Goal: Task Accomplishment & Management: Manage account settings

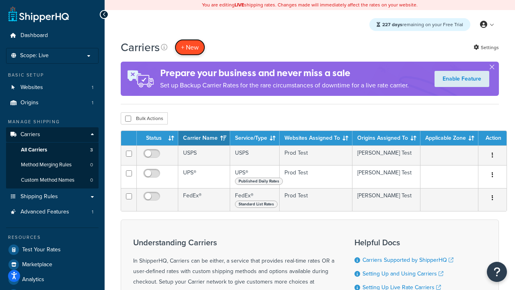
click at [190, 47] on button "+ New" at bounding box center [190, 47] width 31 height 17
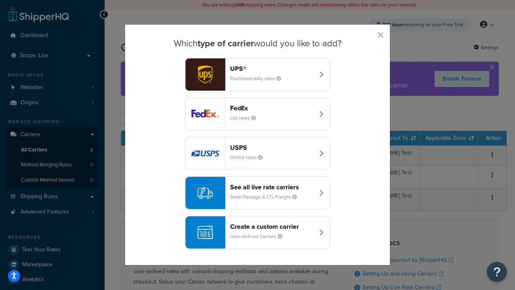
click at [272, 108] on header "FedEx" at bounding box center [272, 108] width 84 height 8
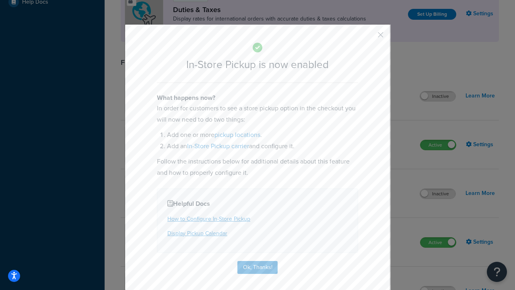
click at [369, 37] on button "button" at bounding box center [369, 38] width 2 height 2
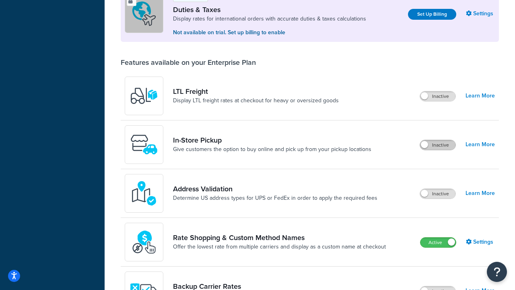
scroll to position [246, 0]
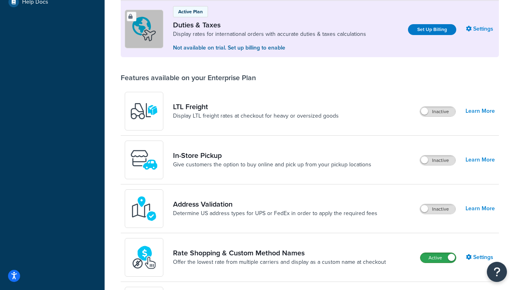
click at [438, 258] on label "Active" at bounding box center [438, 258] width 35 height 10
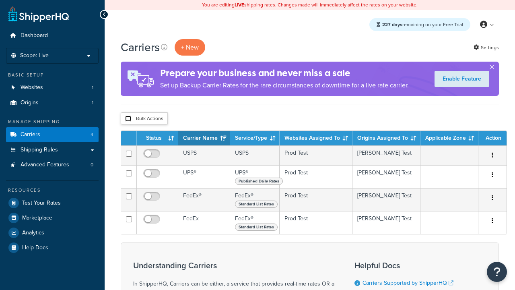
click at [128, 119] on input "checkbox" at bounding box center [128, 119] width 6 height 6
checkbox input "true"
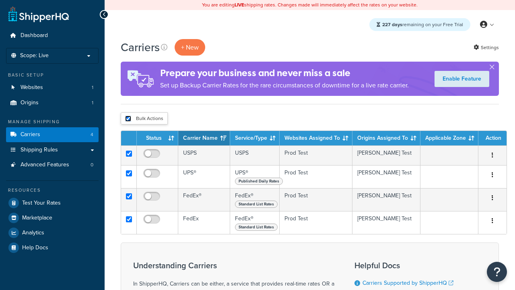
checkbox input "true"
click at [0, 0] on button "Delete" at bounding box center [0, 0] width 0 height 0
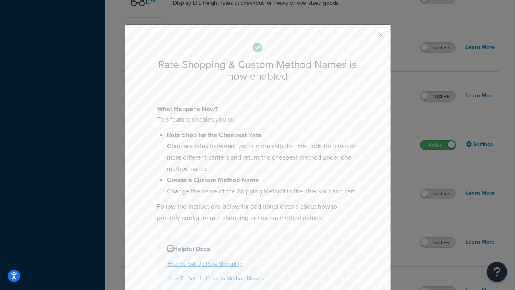
click at [369, 37] on button "button" at bounding box center [369, 38] width 2 height 2
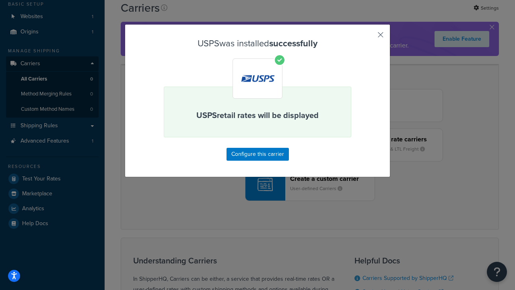
click at [369, 37] on button "button" at bounding box center [369, 38] width 2 height 2
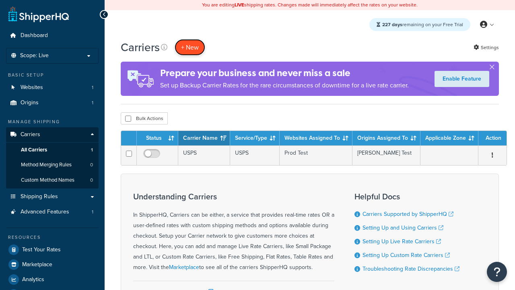
click at [190, 47] on button "+ New" at bounding box center [190, 47] width 31 height 17
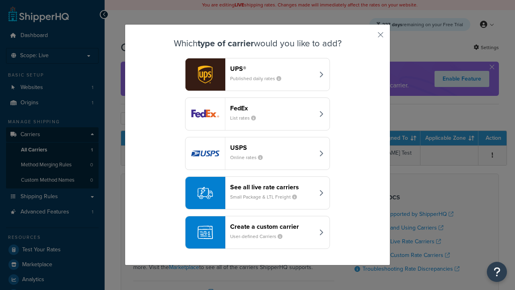
click at [258, 193] on div "See all live rate carriers Small Package & LTL Freight" at bounding box center [272, 192] width 84 height 19
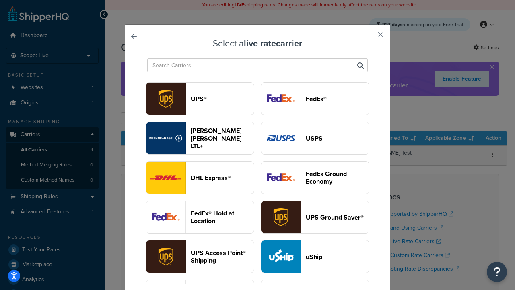
click at [315, 99] on header "FedEx®" at bounding box center [337, 99] width 63 height 8
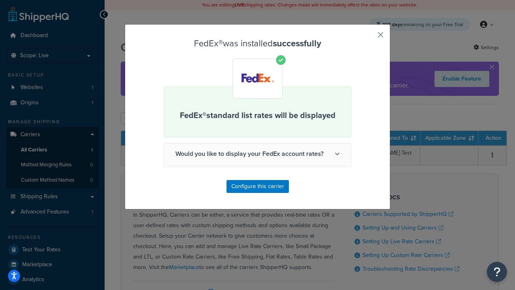
click at [369, 37] on button "button" at bounding box center [369, 38] width 2 height 2
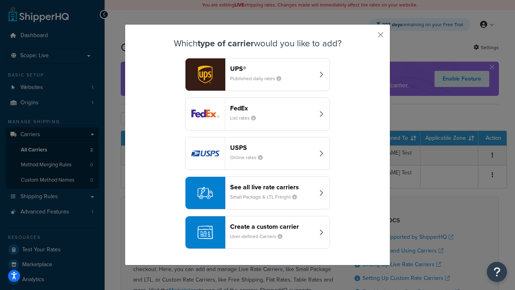
click at [258, 193] on div "See all live rate carriers Small Package & LTL Freight" at bounding box center [272, 192] width 84 height 19
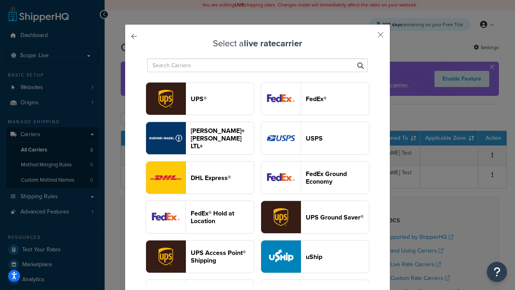
click at [222, 99] on header "UPS®" at bounding box center [222, 99] width 63 height 8
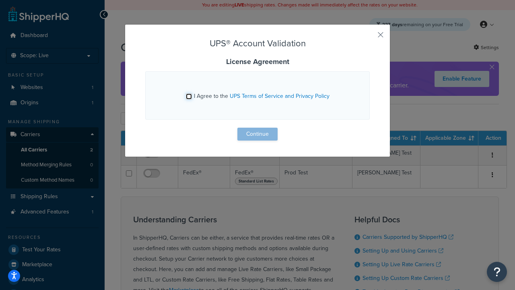
click at [189, 96] on input "I Agree to the UPS Terms of Service and Privacy Policy" at bounding box center [189, 96] width 6 height 6
checkbox input "true"
click at [258, 134] on button "Continue" at bounding box center [257, 134] width 40 height 13
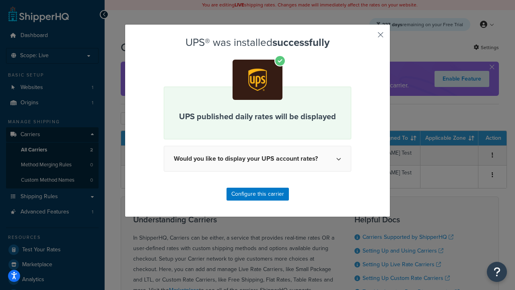
click at [369, 37] on button "button" at bounding box center [369, 38] width 2 height 2
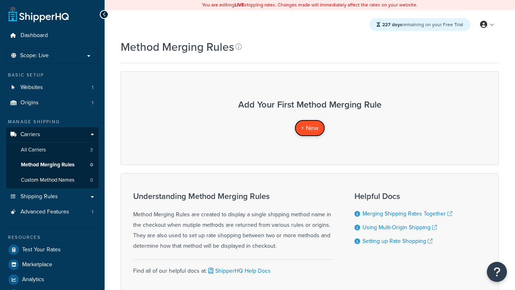
click at [310, 128] on span "+ New" at bounding box center [310, 127] width 18 height 9
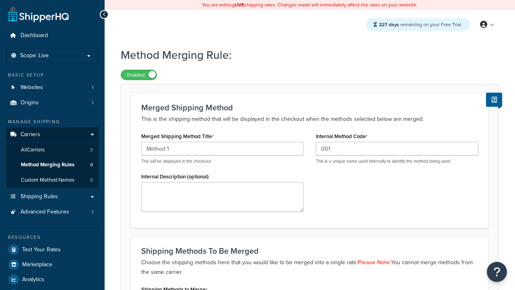
scroll to position [125, 0]
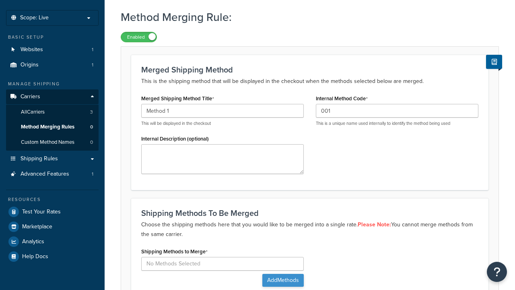
type input "001"
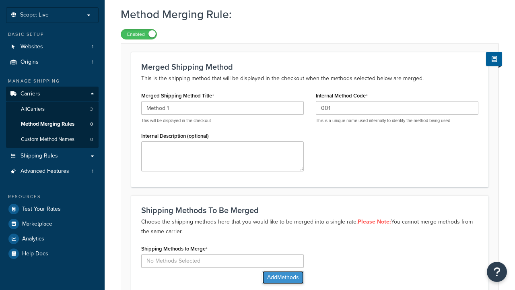
click at [282, 271] on button "Add Methods" at bounding box center [282, 277] width 41 height 13
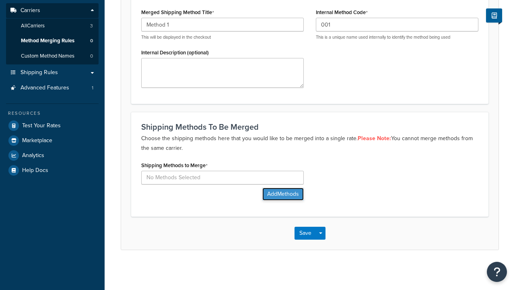
scroll to position [0, 0]
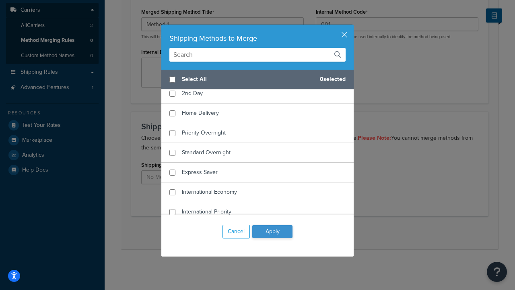
click at [191, 78] on span "Ground" at bounding box center [191, 73] width 19 height 8
checkbox input "true"
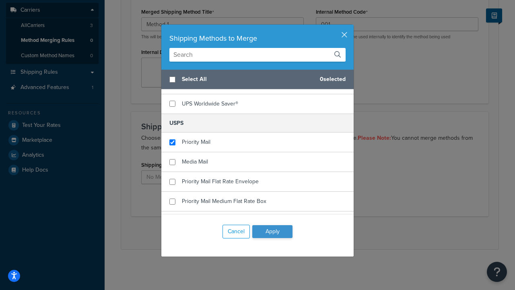
click at [272, 231] on button "Apply" at bounding box center [272, 231] width 40 height 13
click at [305, 233] on button "Save" at bounding box center [306, 232] width 22 height 13
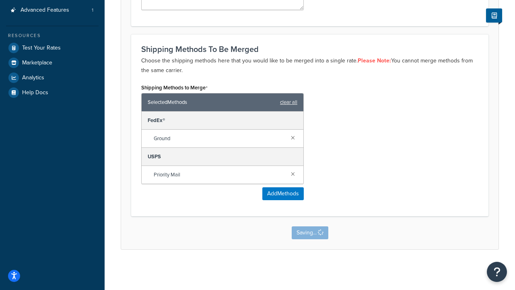
scroll to position [0, 0]
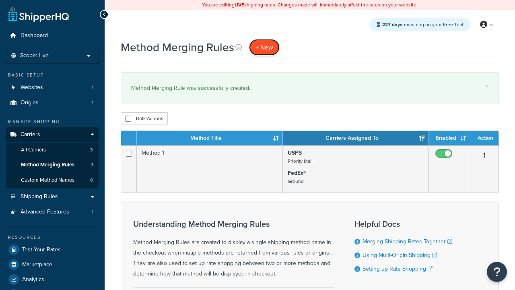
click at [264, 47] on span "+ New" at bounding box center [265, 47] width 18 height 9
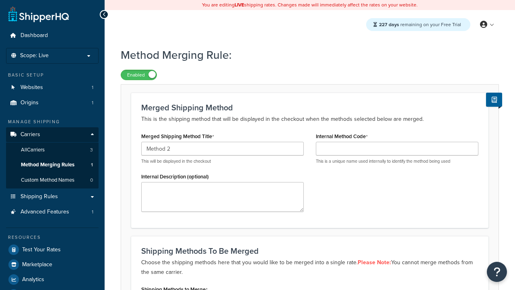
type input "Method 2"
type input "002"
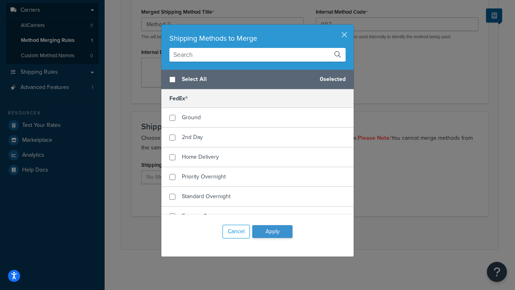
checkbox input "true"
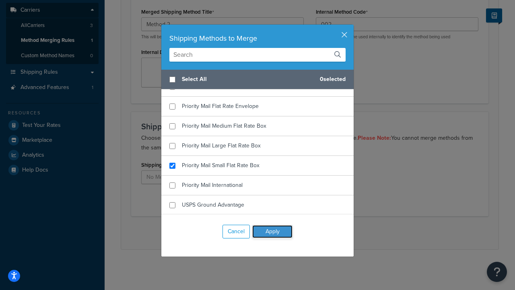
click at [272, 231] on button "Apply" at bounding box center [272, 231] width 40 height 13
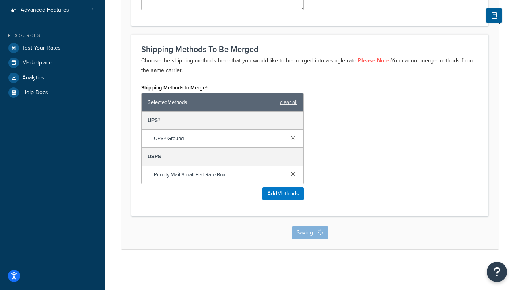
scroll to position [0, 0]
